Goal: Task Accomplishment & Management: Use online tool/utility

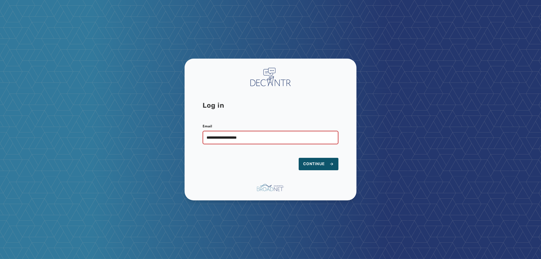
type input "**********"
click at [299, 158] on button "Continue" at bounding box center [319, 164] width 40 height 12
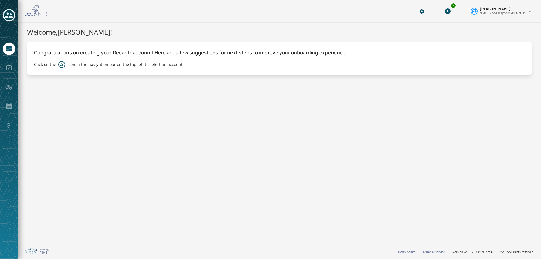
click at [10, 15] on icon "Toggle account select drawer" at bounding box center [9, 15] width 8 height 8
click at [9, 11] on div "Toggle account select drawer" at bounding box center [9, 15] width 10 height 10
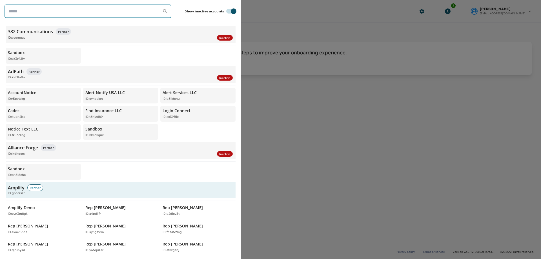
click at [59, 8] on input "search" at bounding box center [88, 12] width 167 height 14
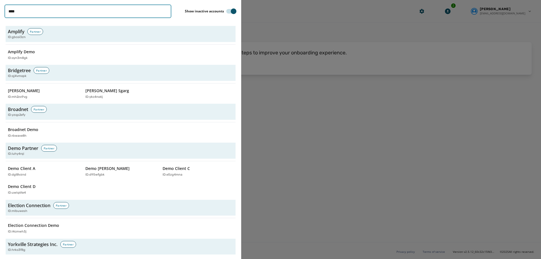
click at [43, 11] on input "****" at bounding box center [88, 12] width 167 height 14
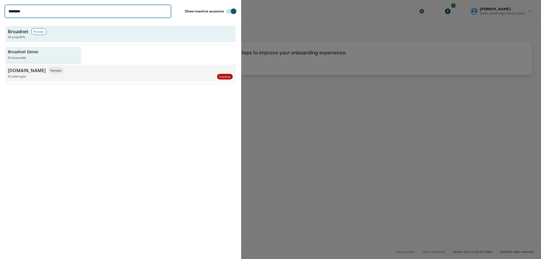
type input "********"
click at [22, 50] on p "Broadnet Demo" at bounding box center [23, 52] width 30 height 6
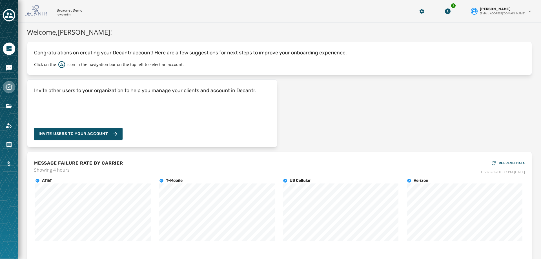
click at [6, 85] on icon "Navigate to Surveys" at bounding box center [9, 87] width 7 height 7
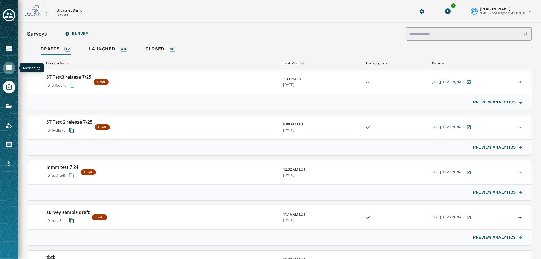
click at [6, 68] on icon "Navigate to Messaging" at bounding box center [9, 68] width 7 height 7
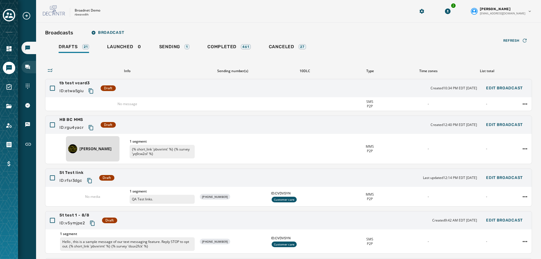
click at [26, 66] on icon "Navigate to Inbox" at bounding box center [27, 67] width 5 height 5
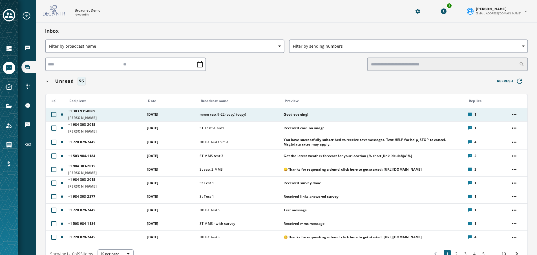
click at [114, 112] on span "[PHONE_NUMBER] - 8069" at bounding box center [105, 111] width 75 height 5
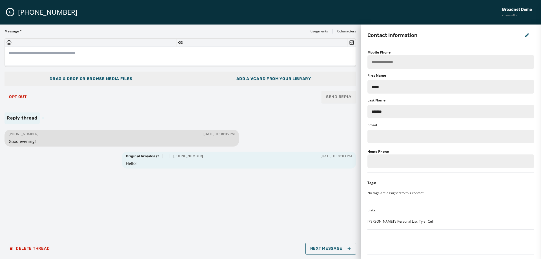
click at [246, 79] on div "Add a vCard from your library" at bounding box center [273, 79] width 75 height 6
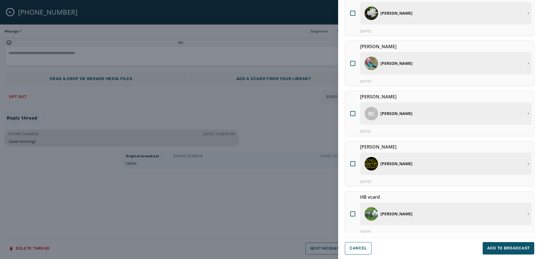
scroll to position [197, 0]
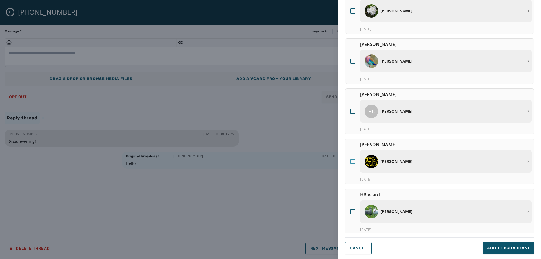
click at [353, 163] on div at bounding box center [352, 161] width 5 height 5
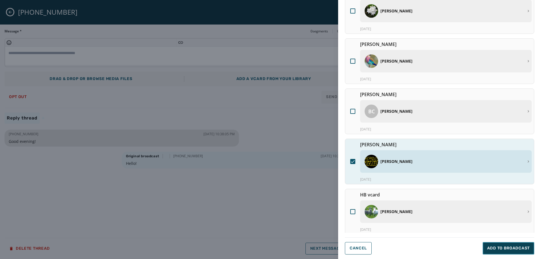
click at [499, 243] on button "Add to Broadcast" at bounding box center [509, 248] width 52 height 12
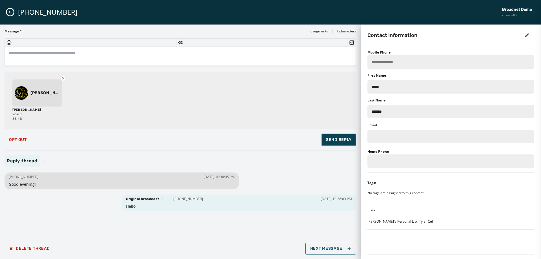
click at [344, 140] on span "Send Reply" at bounding box center [339, 140] width 26 height 6
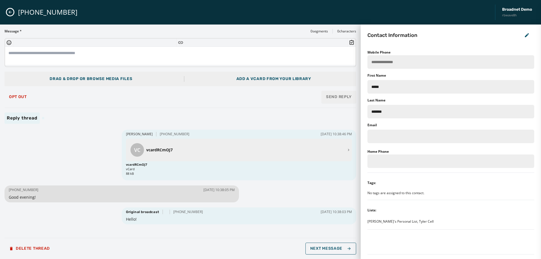
click at [10, 11] on icon "Close admin drawer" at bounding box center [10, 12] width 3 height 3
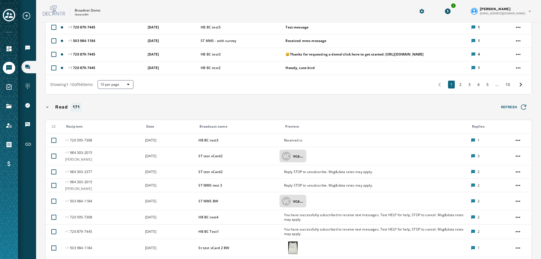
scroll to position [0, 0]
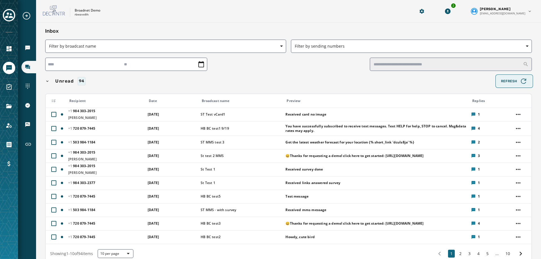
click at [520, 79] on icon "button" at bounding box center [524, 81] width 8 height 8
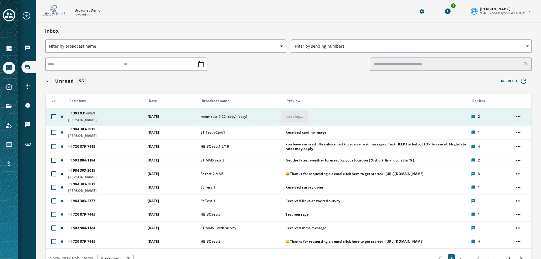
click at [134, 119] on span "[PERSON_NAME]" at bounding box center [106, 120] width 76 height 5
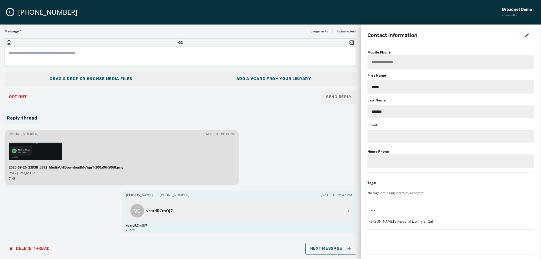
click at [12, 14] on icon "Close admin drawer" at bounding box center [10, 12] width 5 height 5
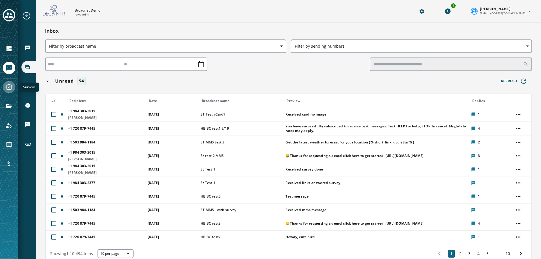
click at [7, 90] on link "Navigate to Surveys" at bounding box center [9, 87] width 12 height 12
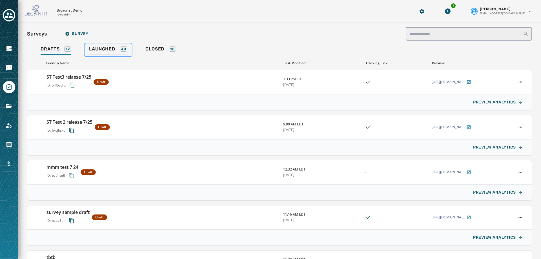
click at [107, 51] on span "Launched" at bounding box center [102, 49] width 26 height 6
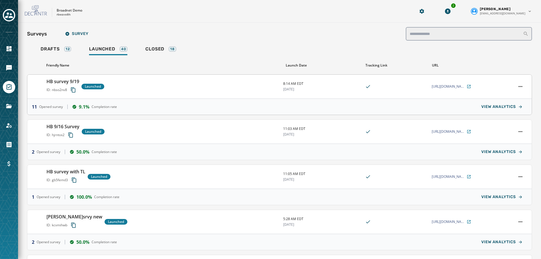
click at [156, 86] on div "HB survey 9/19 ID: nbso2nv8 Launched" at bounding box center [163, 86] width 232 height 17
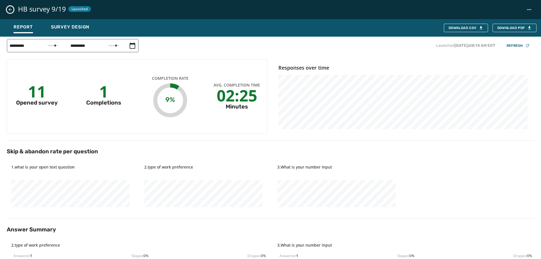
click at [9, 7] on icon "Close survey details drawer" at bounding box center [10, 9] width 5 height 5
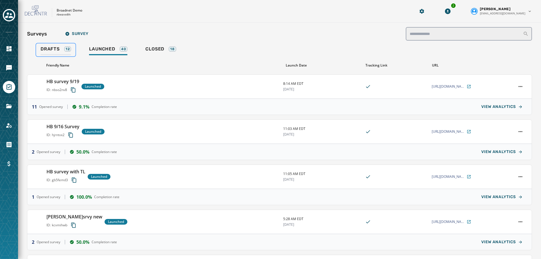
click at [51, 52] on div "Drafts 12" at bounding box center [56, 50] width 30 height 9
